Goal: Transaction & Acquisition: Purchase product/service

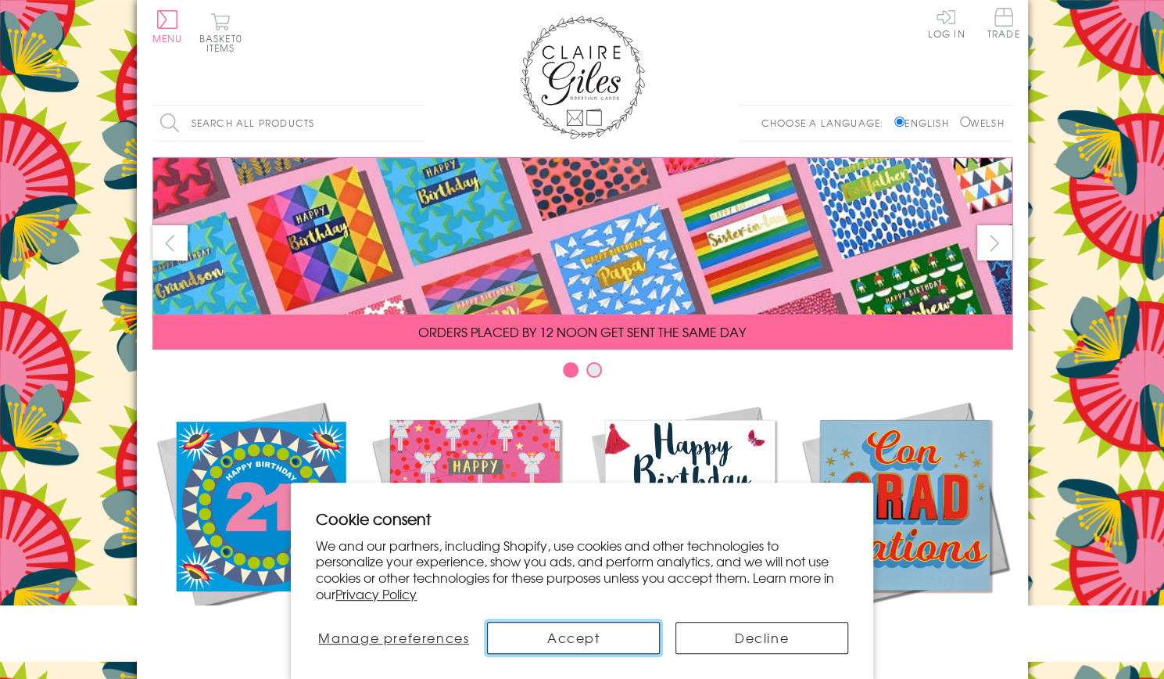
click at [581, 640] on button "Accept" at bounding box center [573, 638] width 173 height 32
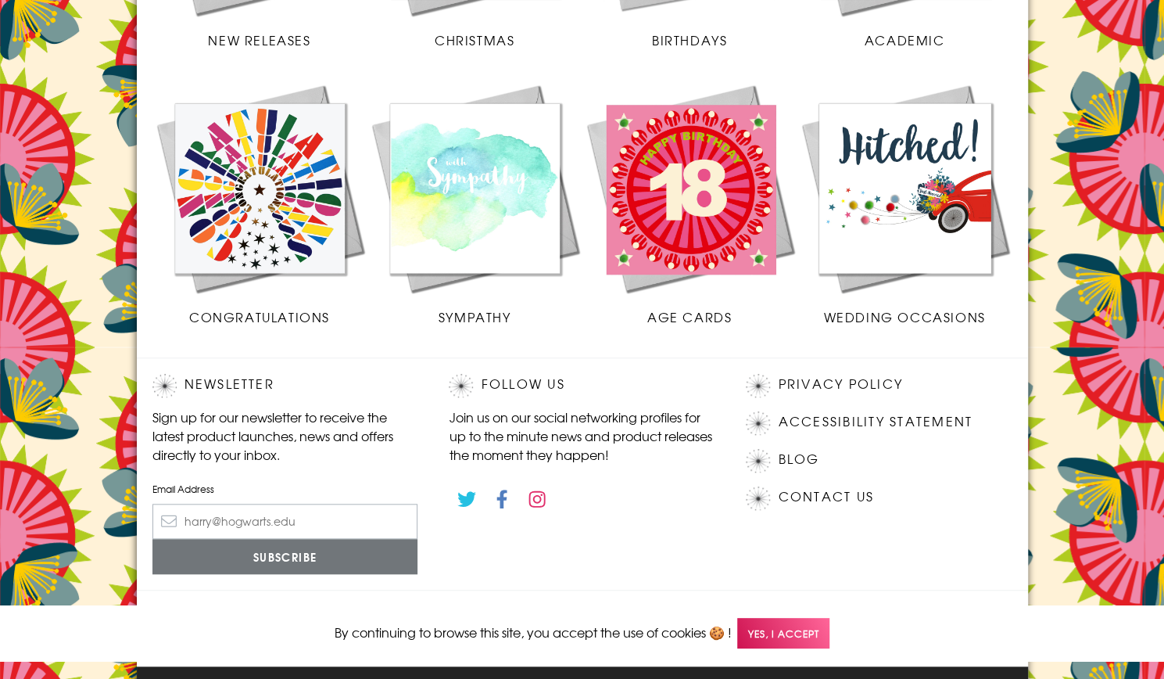
scroll to position [668, 0]
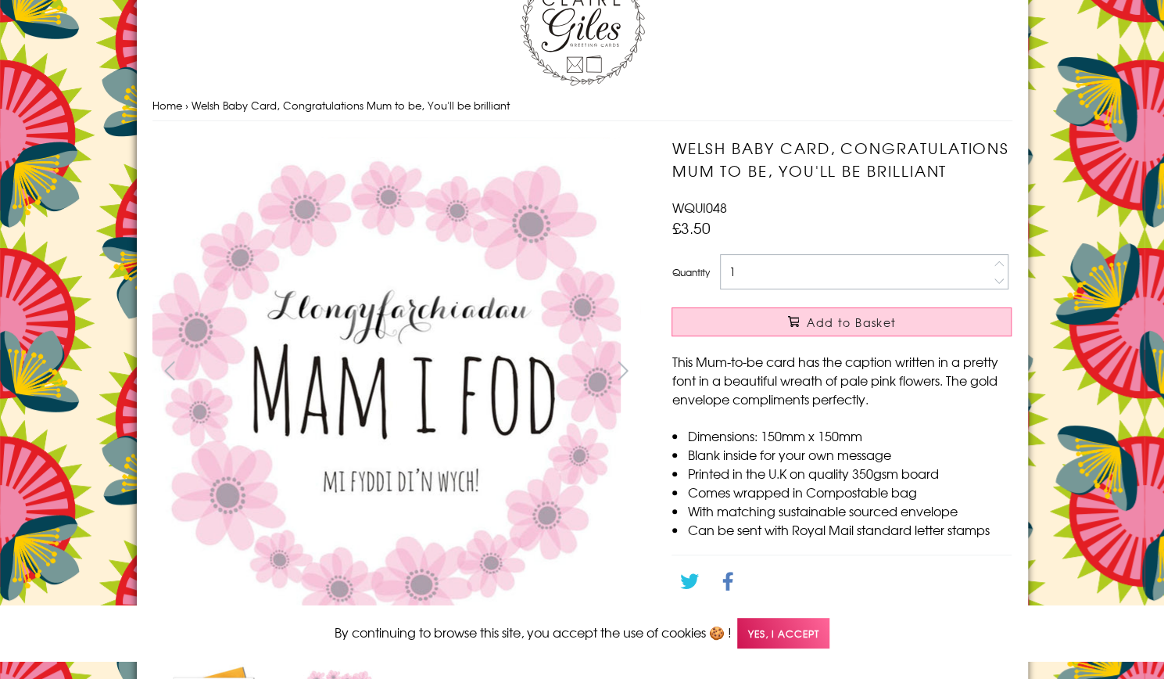
scroll to position [78, 0]
